Goal: Transaction & Acquisition: Purchase product/service

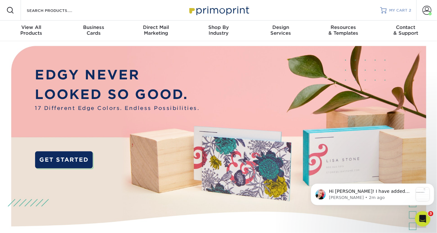
click at [405, 10] on span "MY CART" at bounding box center [398, 10] width 18 height 5
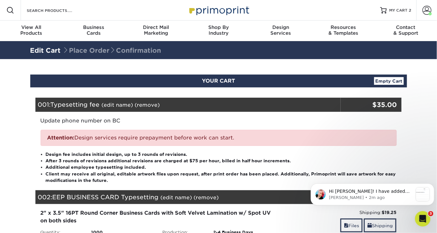
click at [409, 154] on div "YOUR CART Empty Cart Your Cart is Empty View Account Active Orders Order Histor…" at bounding box center [218, 233] width 386 height 316
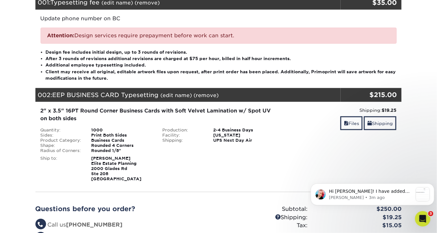
scroll to position [103, 0]
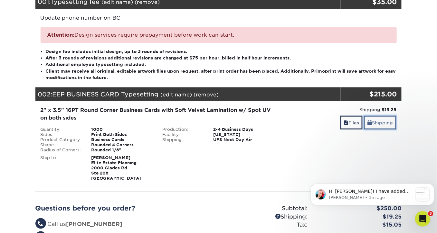
click at [380, 122] on link "Shipping" at bounding box center [380, 123] width 33 height 14
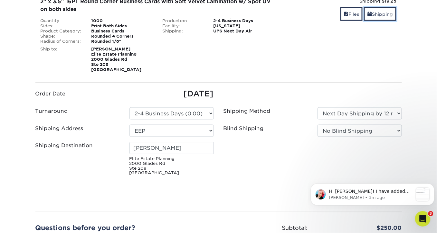
scroll to position [212, 0]
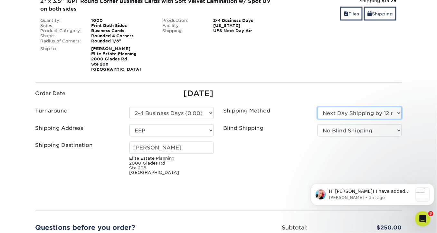
click at [373, 114] on select "Please Select Ground Shipping (+$8.96) 3 Day Shipping Service (+$15.34) 2 Day A…" at bounding box center [359, 113] width 84 height 12
click at [317, 91] on ul "Order Date [DATE] Turnaround Please Select Select One" at bounding box center [219, 133] width 376 height 90
click at [351, 118] on select "Please Select Ground Shipping (+$8.96) 3 Day Shipping Service (+$15.34) 2 Day A…" at bounding box center [359, 113] width 84 height 12
select select "03"
click at [317, 107] on select "Please Select Ground Shipping (+$8.96) 3 Day Shipping Service (+$15.34) 2 Day A…" at bounding box center [359, 113] width 84 height 12
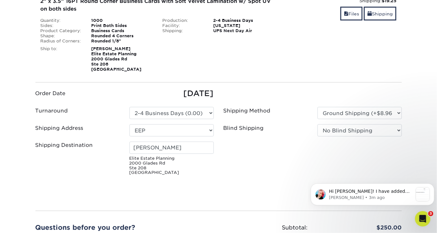
click at [289, 149] on ul "Order Date [DATE] Turnaround Please Select Select One" at bounding box center [219, 133] width 376 height 90
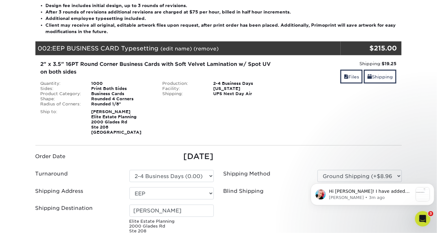
scroll to position [129, 0]
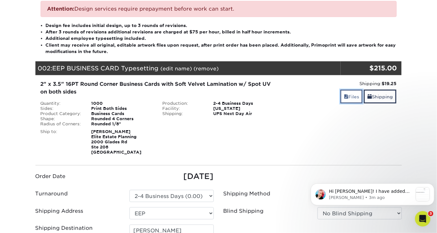
click at [350, 96] on link "Files" at bounding box center [351, 97] width 22 height 14
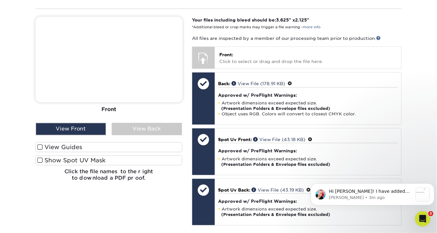
scroll to position [289, 0]
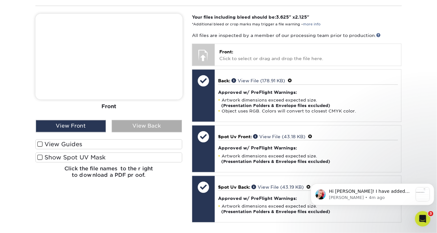
click at [151, 125] on div "View Back" at bounding box center [147, 126] width 70 height 12
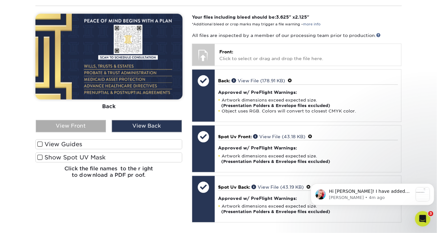
click at [86, 123] on div "View Front" at bounding box center [71, 126] width 70 height 12
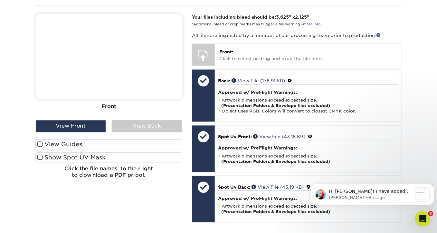
click at [41, 143] on span at bounding box center [39, 145] width 5 height 6
click at [0, 0] on input "View Guides" at bounding box center [0, 0] width 0 height 0
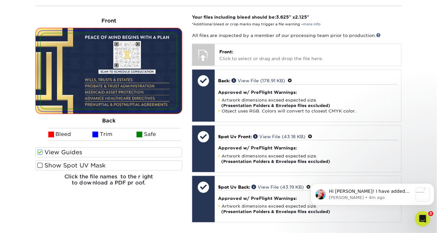
click at [39, 166] on span at bounding box center [39, 166] width 5 height 6
click at [0, 0] on input "Show Spot UV Mask" at bounding box center [0, 0] width 0 height 0
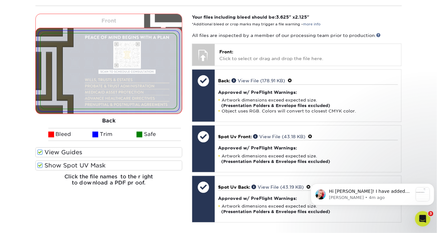
click at [119, 20] on img at bounding box center [109, 57] width 146 height 86
click at [109, 19] on img at bounding box center [109, 57] width 146 height 86
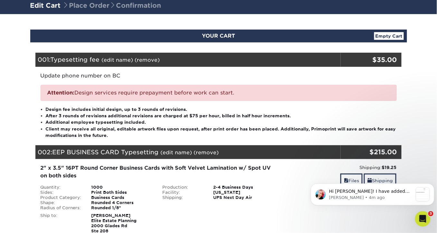
scroll to position [0, 0]
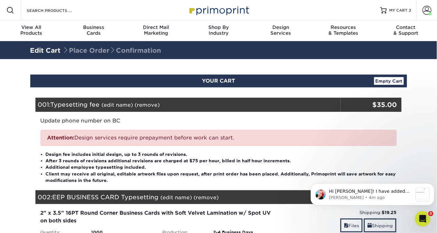
click at [285, 121] on div "Update phone number on BC" at bounding box center [218, 118] width 366 height 13
click at [269, 122] on div "Update phone number on BC" at bounding box center [218, 118] width 366 height 13
click at [426, 11] on span at bounding box center [426, 10] width 9 height 9
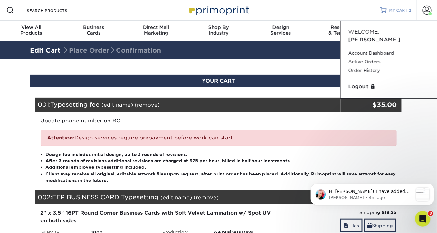
click at [398, 8] on span "MY CART" at bounding box center [398, 10] width 18 height 5
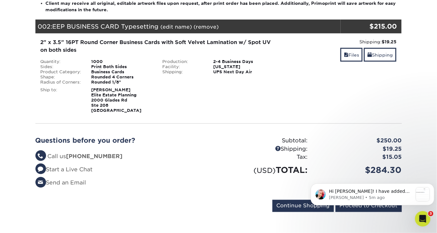
scroll to position [171, 0]
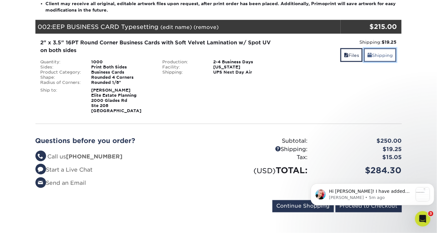
click at [378, 56] on link "Shipping" at bounding box center [380, 55] width 33 height 14
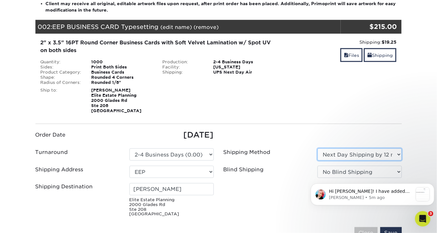
click at [340, 152] on select "Please Select Ground Shipping (+$8.96) 3 Day Shipping Service (+$15.34) 2 Day A…" at bounding box center [359, 155] width 84 height 12
select select "03"
click at [317, 149] on select "Please Select Ground Shipping (+$8.96) 3 Day Shipping Service (+$15.34) 2 Day A…" at bounding box center [359, 155] width 84 height 12
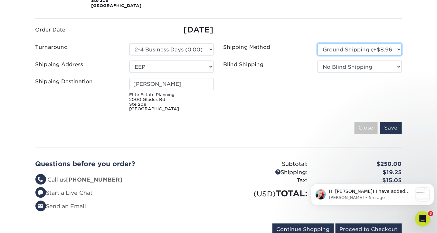
scroll to position [277, 0]
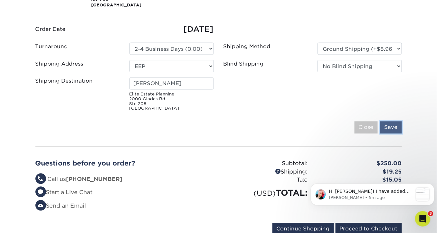
click at [393, 127] on input "Save" at bounding box center [391, 128] width 22 height 12
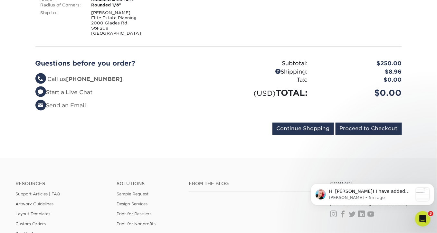
scroll to position [249, 0]
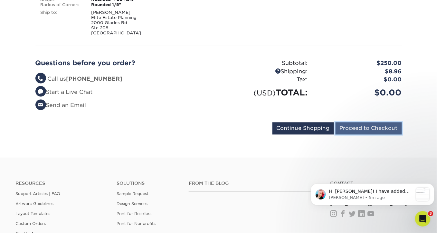
click at [348, 127] on input "Proceed to Checkout" at bounding box center [368, 129] width 66 height 12
